Goal: Transaction & Acquisition: Download file/media

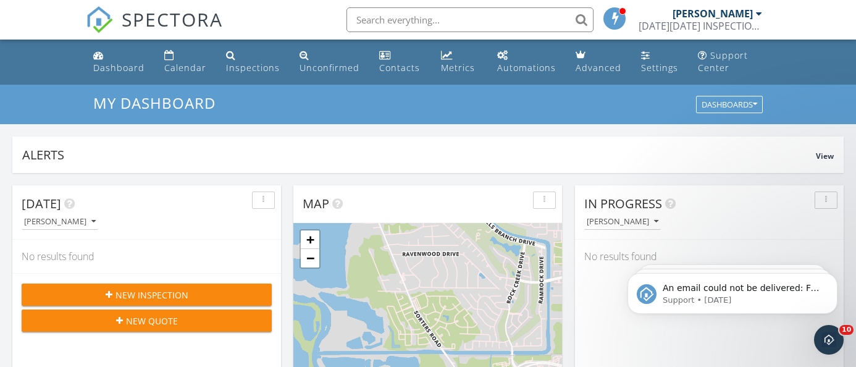
click at [724, 14] on div "[PERSON_NAME]" at bounding box center [713, 13] width 80 height 12
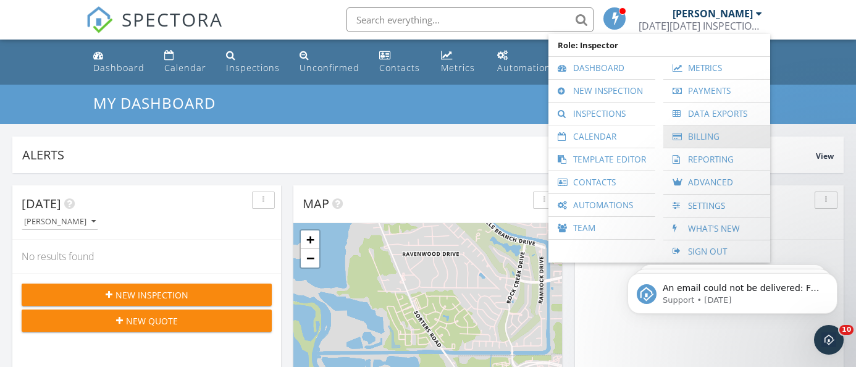
click at [698, 136] on link "Billing" at bounding box center [716, 136] width 94 height 22
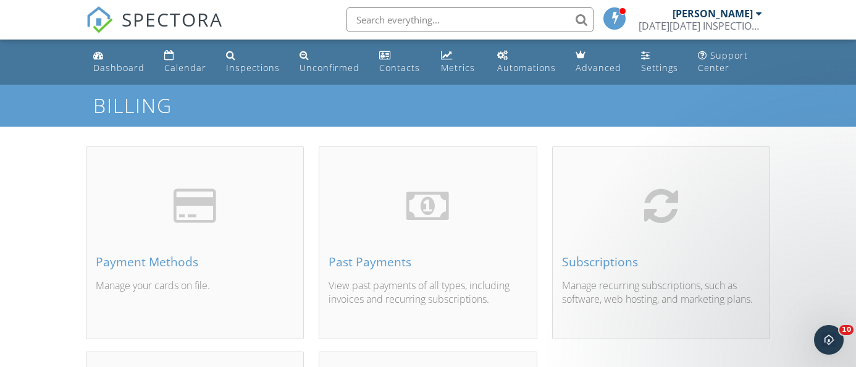
click at [732, 12] on div "[PERSON_NAME]" at bounding box center [713, 13] width 80 height 12
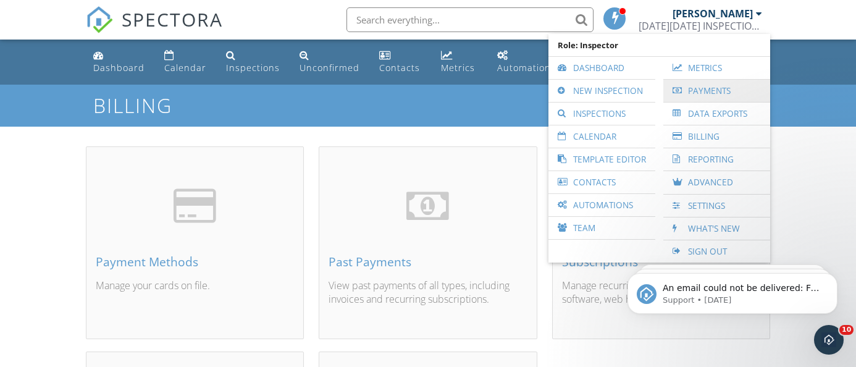
click at [703, 80] on link "Payments" at bounding box center [716, 91] width 94 height 22
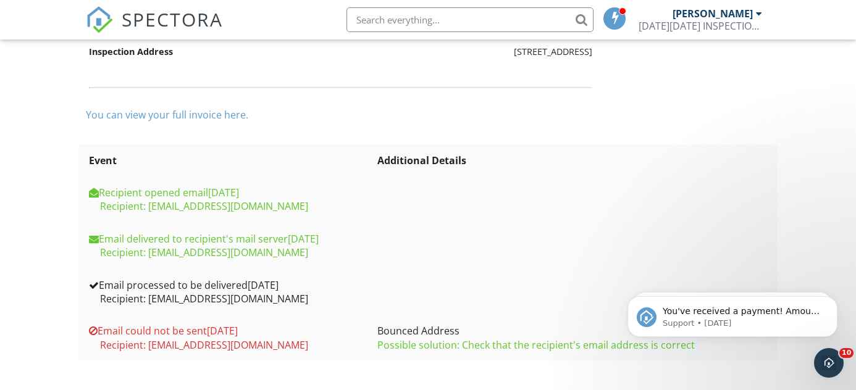
scroll to position [283, 0]
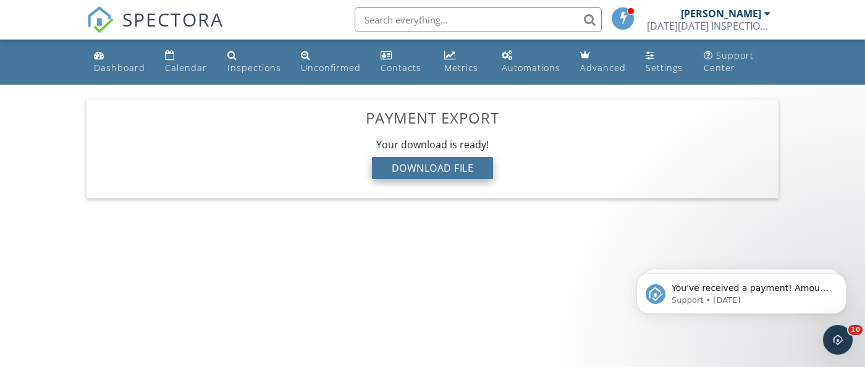
click at [441, 160] on div "Download File" at bounding box center [433, 168] width 122 height 22
click at [441, 170] on div "Download File" at bounding box center [433, 168] width 122 height 22
